Goal: Task Accomplishment & Management: Use online tool/utility

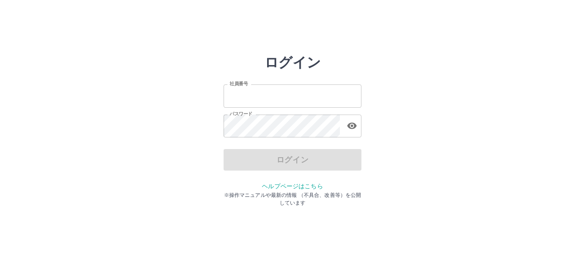
type input "*******"
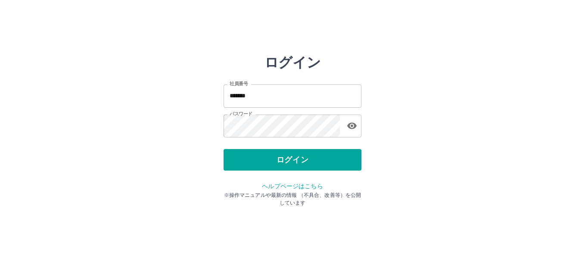
click at [266, 161] on div "ログイン" at bounding box center [292, 160] width 138 height 22
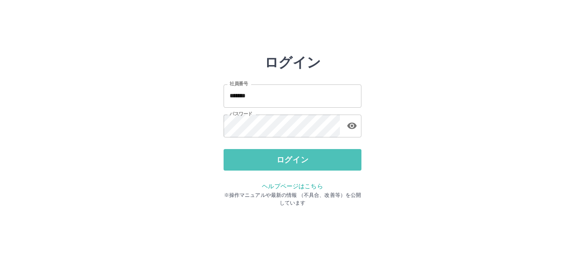
click at [266, 161] on button "ログイン" at bounding box center [292, 160] width 138 height 22
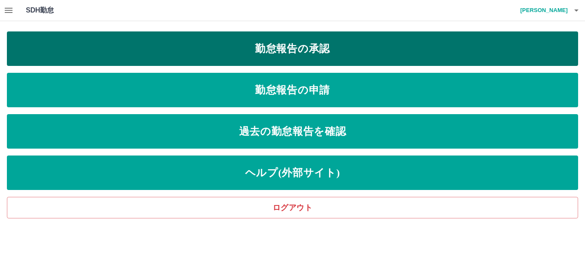
click at [297, 52] on link "勤怠報告の承認" at bounding box center [292, 48] width 571 height 34
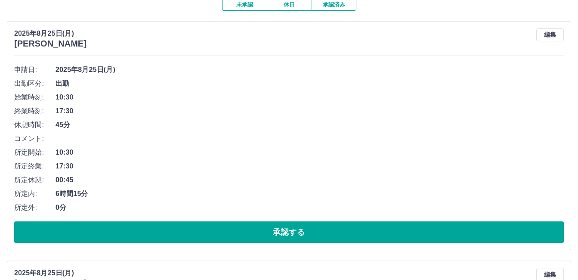
scroll to position [86, 0]
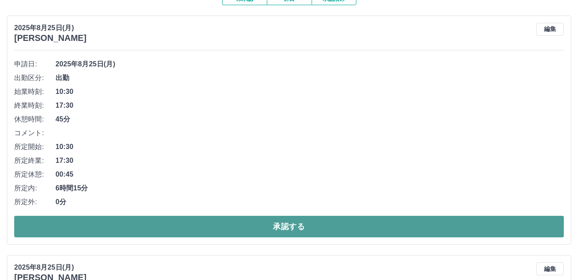
click at [238, 220] on button "承認する" at bounding box center [289, 227] width 550 height 22
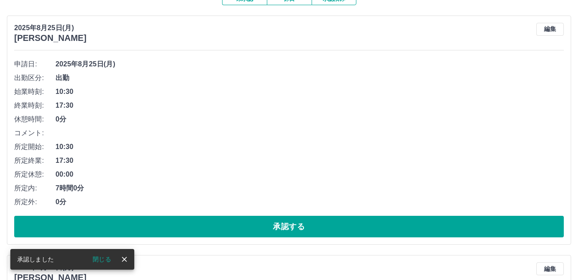
click at [238, 220] on button "承認する" at bounding box center [289, 227] width 550 height 22
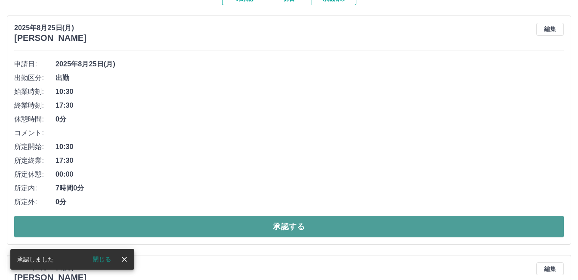
click at [235, 234] on button "承認する" at bounding box center [289, 227] width 550 height 22
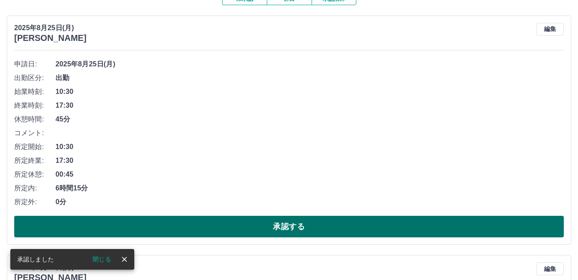
click at [223, 228] on button "承認する" at bounding box center [289, 227] width 550 height 22
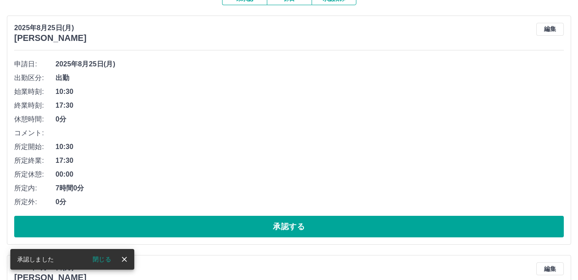
click at [223, 228] on button "承認する" at bounding box center [289, 227] width 550 height 22
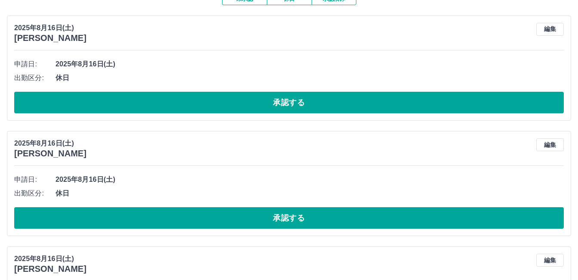
drag, startPoint x: 97, startPoint y: 0, endPoint x: 151, endPoint y: 50, distance: 73.1
click at [151, 50] on hr at bounding box center [289, 50] width 550 height 0
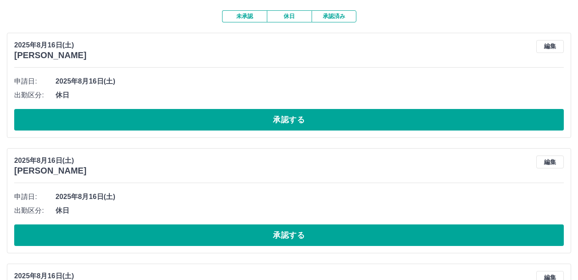
scroll to position [0, 0]
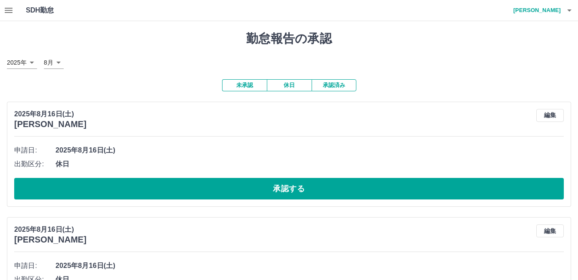
click at [339, 88] on button "承認済み" at bounding box center [334, 85] width 45 height 12
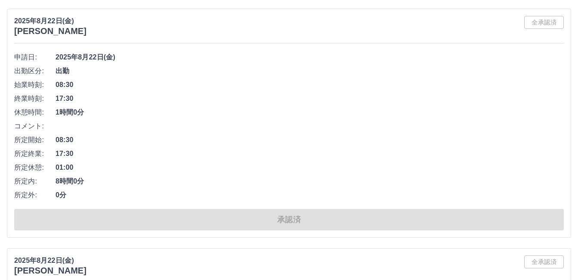
scroll to position [3960, 0]
